Goal: Register for event/course

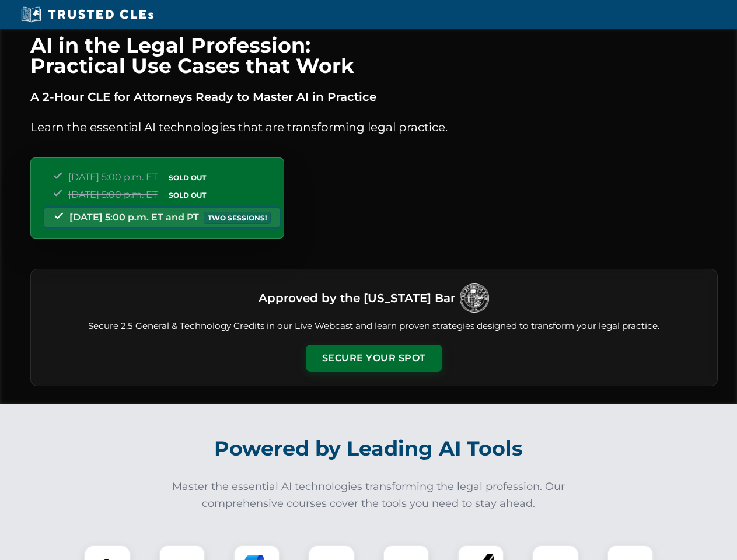
click at [374, 358] on button "Secure Your Spot" at bounding box center [374, 358] width 137 height 27
click at [107, 553] on img at bounding box center [107, 569] width 34 height 34
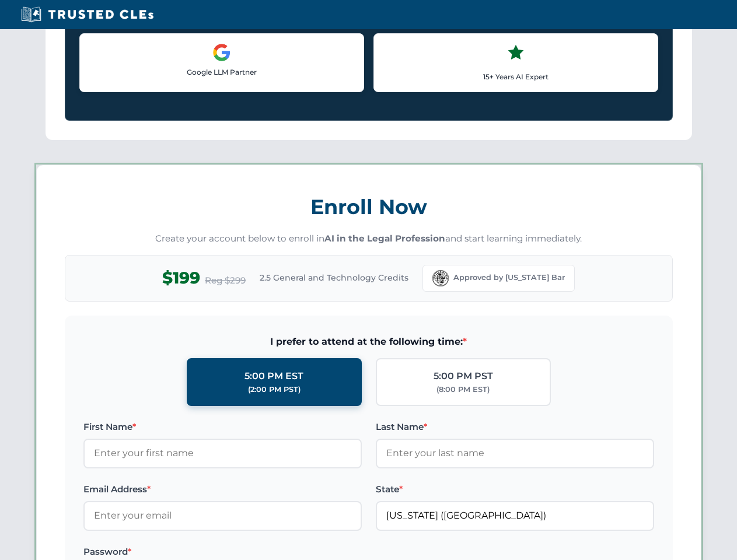
click at [257, 553] on label "Password *" at bounding box center [222, 552] width 278 height 14
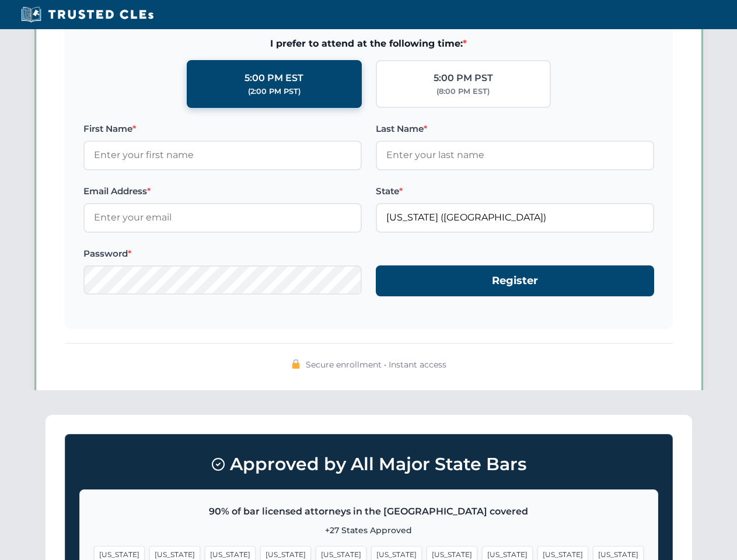
click at [538, 553] on span "[US_STATE]" at bounding box center [563, 554] width 51 height 17
